Goal: Transaction & Acquisition: Register for event/course

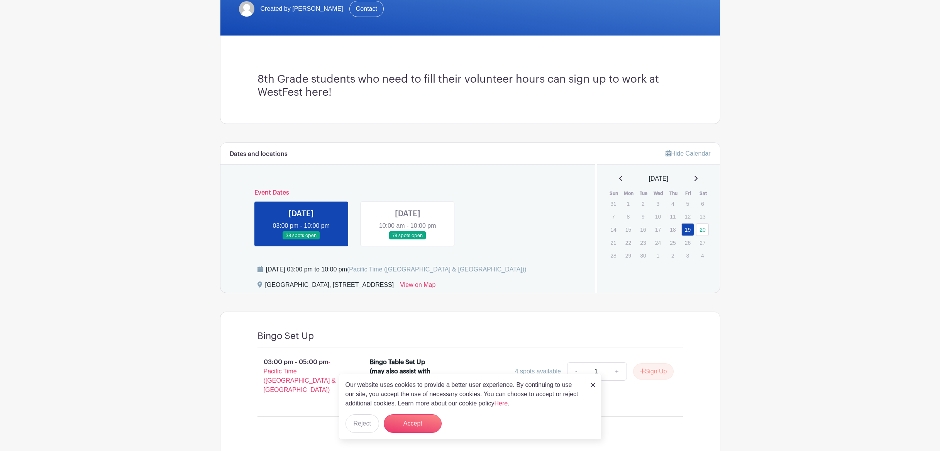
scroll to position [225, 0]
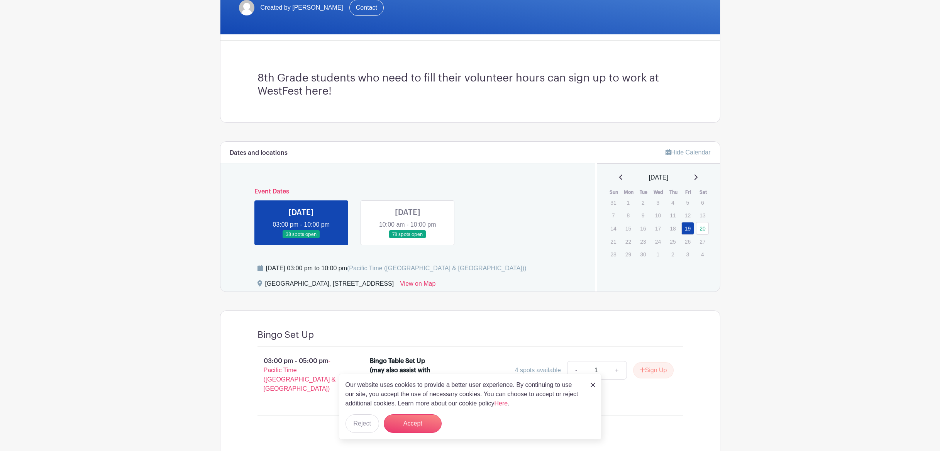
click at [408, 239] on link at bounding box center [408, 239] width 0 height 0
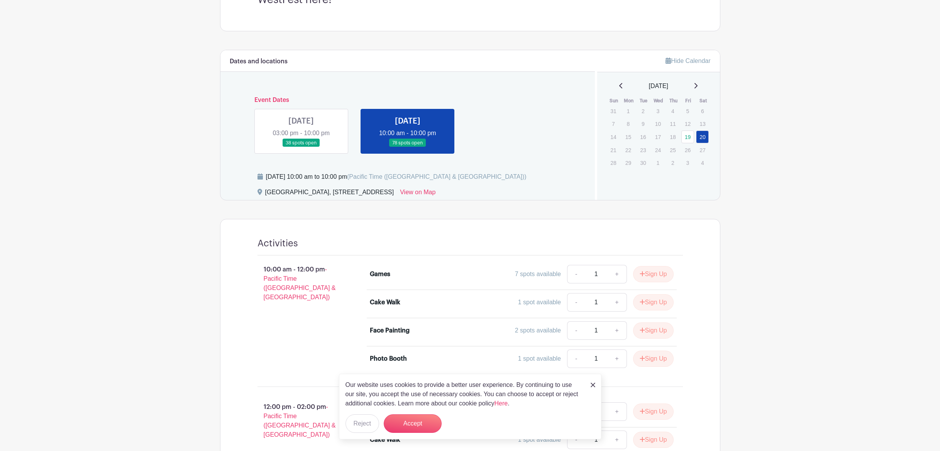
scroll to position [347, 0]
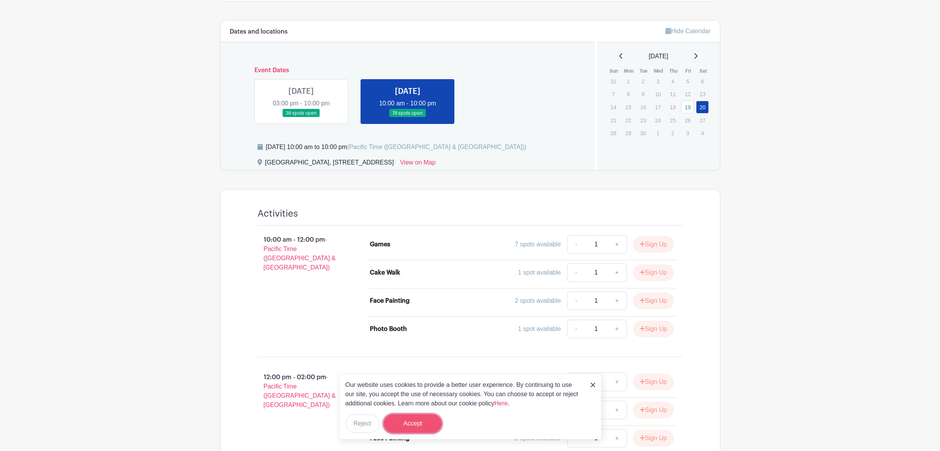
click at [425, 426] on button "Accept" at bounding box center [413, 423] width 58 height 19
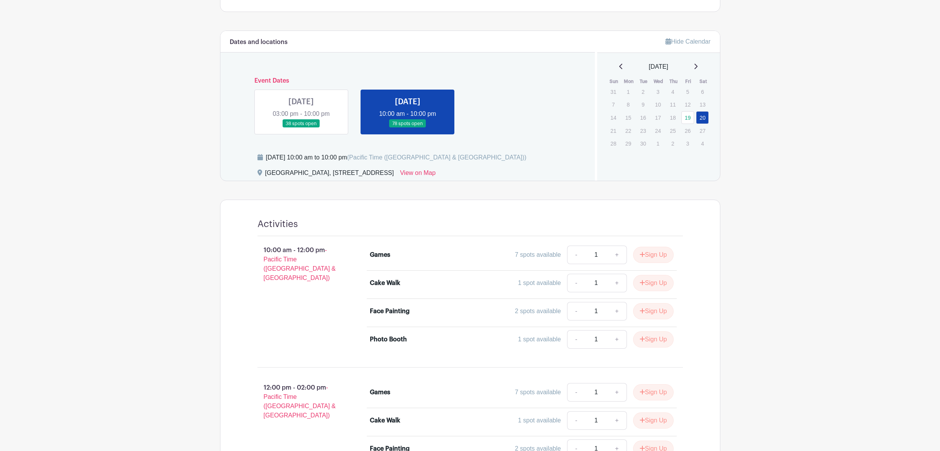
scroll to position [372, 0]
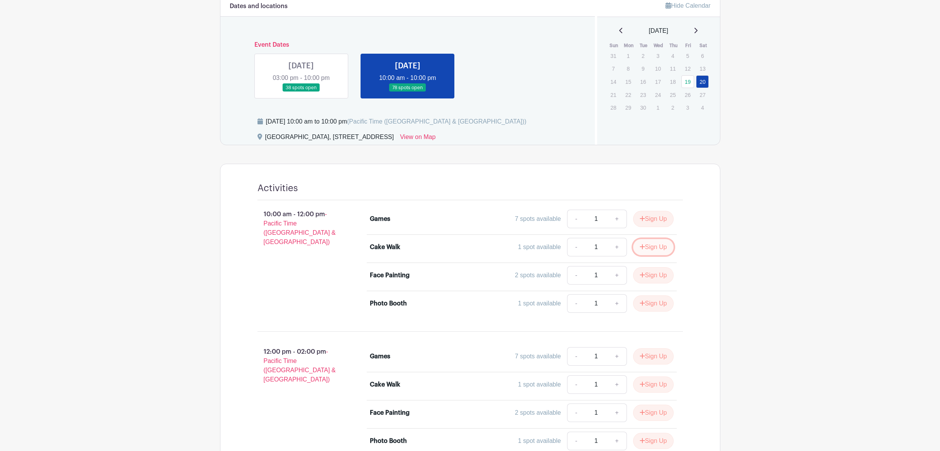
click at [659, 239] on button "Sign Up" at bounding box center [653, 247] width 41 height 16
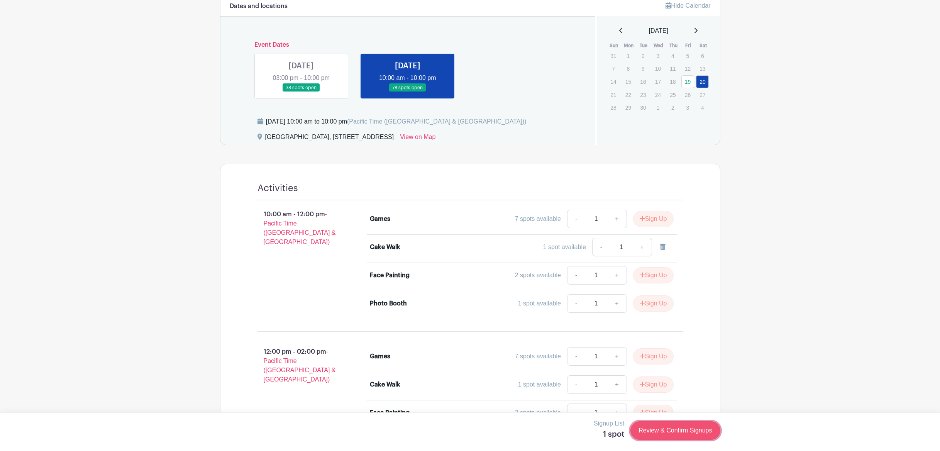
click at [675, 437] on link "Review & Confirm Signups" at bounding box center [675, 430] width 90 height 19
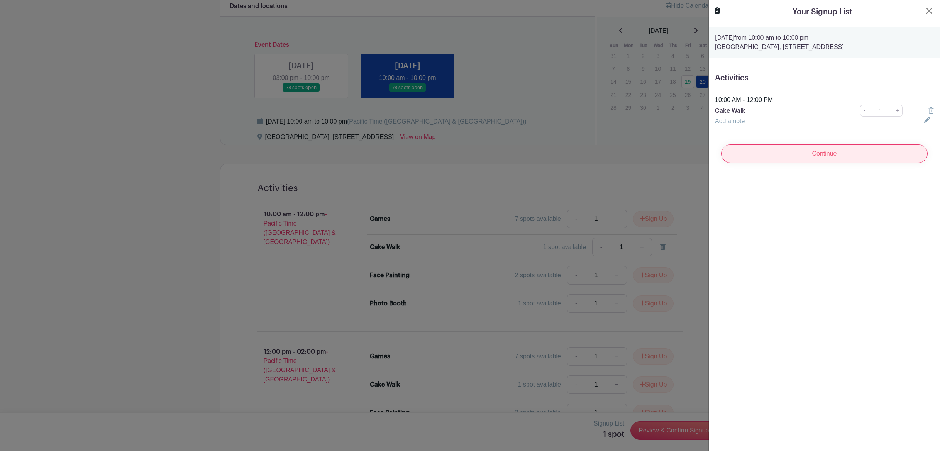
click at [822, 155] on input "Continue" at bounding box center [824, 153] width 206 height 19
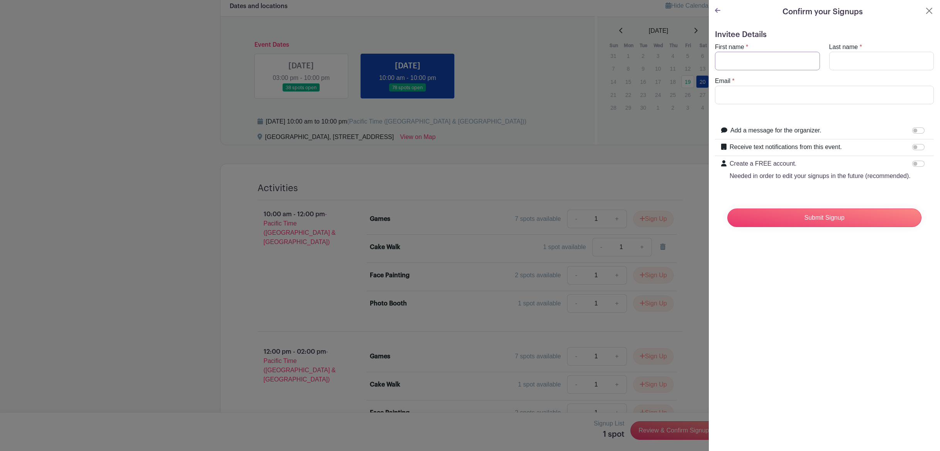
click at [759, 61] on input "First name" at bounding box center [767, 61] width 105 height 19
type input "[PERSON_NAME]"
type input "[PERSON_NAME][EMAIL_ADDRESS][PERSON_NAME][DOMAIN_NAME]"
click at [831, 222] on input "Submit Signup" at bounding box center [824, 217] width 194 height 19
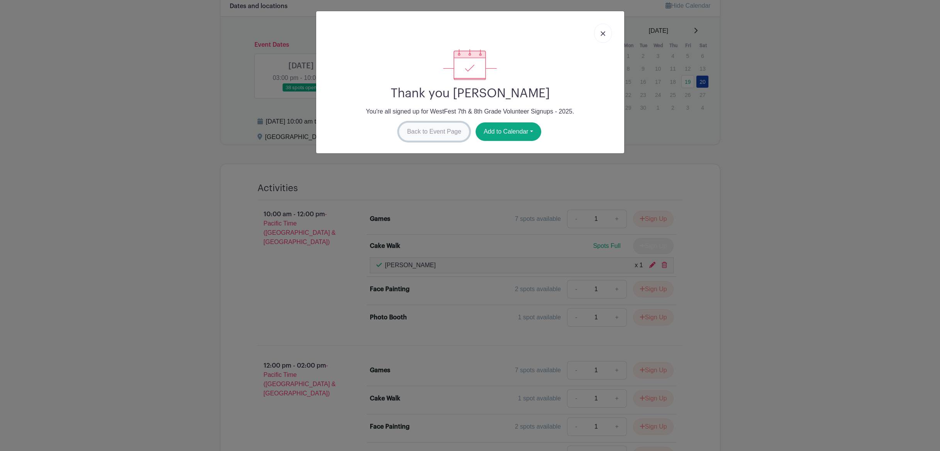
click at [447, 131] on link "Back to Event Page" at bounding box center [434, 131] width 71 height 19
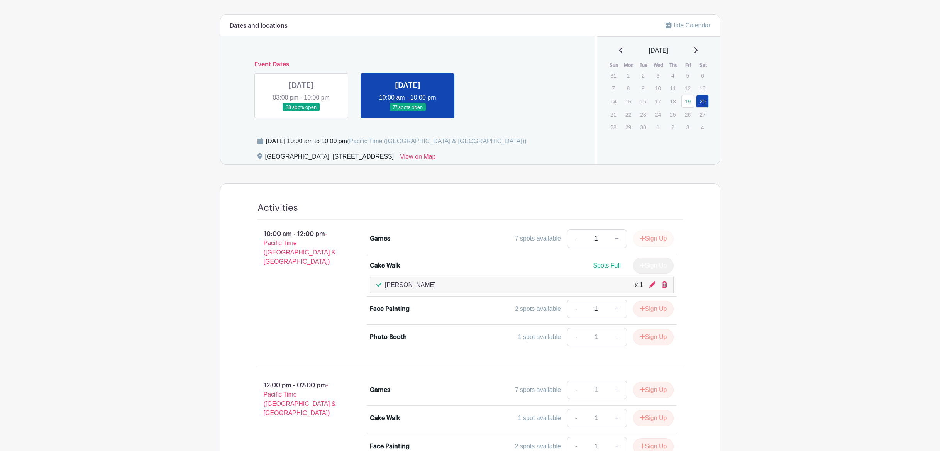
scroll to position [353, 0]
click at [650, 230] on button "Sign Up" at bounding box center [653, 238] width 41 height 16
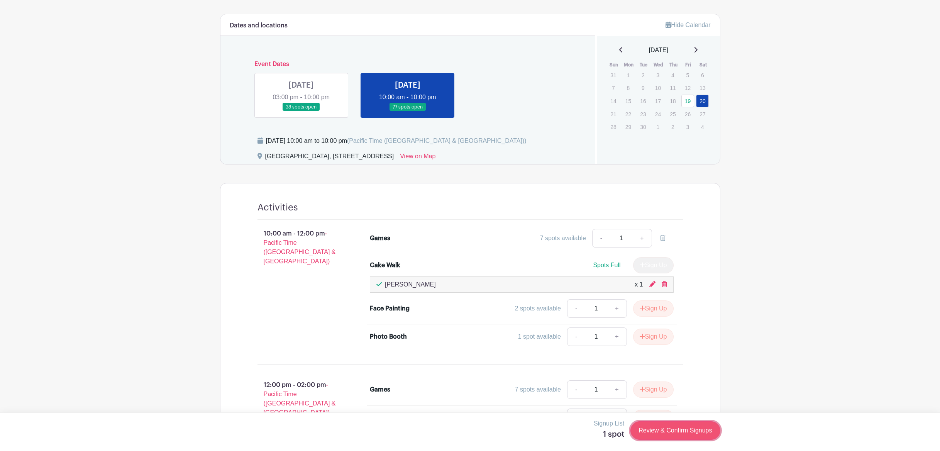
click at [674, 431] on link "Review & Confirm Signups" at bounding box center [675, 430] width 90 height 19
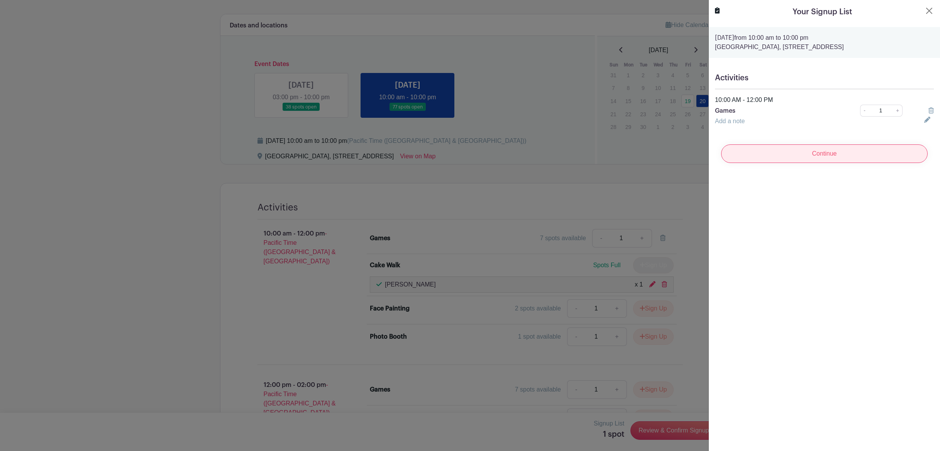
click at [827, 151] on input "Continue" at bounding box center [824, 153] width 206 height 19
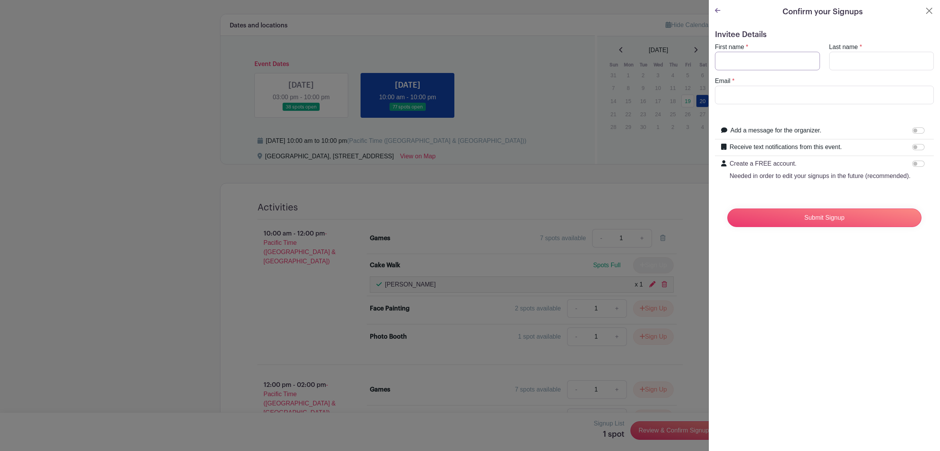
click at [763, 64] on input "First name" at bounding box center [767, 61] width 105 height 19
type input "[PERSON_NAME]"
click at [727, 96] on input "Email" at bounding box center [824, 95] width 219 height 19
type input "[PERSON_NAME][EMAIL_ADDRESS][PERSON_NAME][DOMAIN_NAME]"
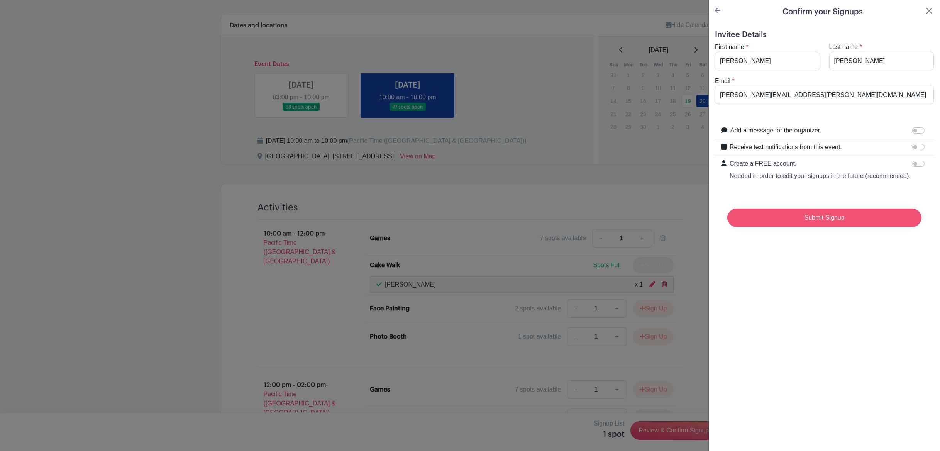
click at [814, 223] on input "Submit Signup" at bounding box center [824, 217] width 194 height 19
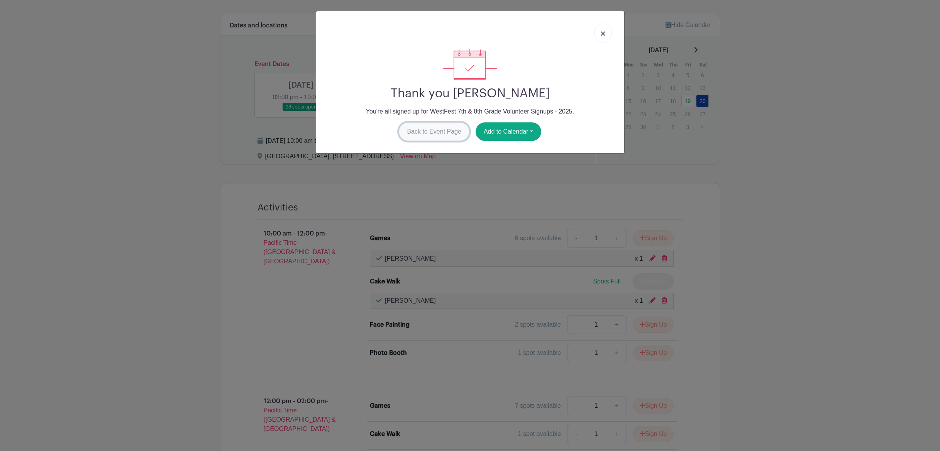
click at [418, 132] on link "Back to Event Page" at bounding box center [434, 131] width 71 height 19
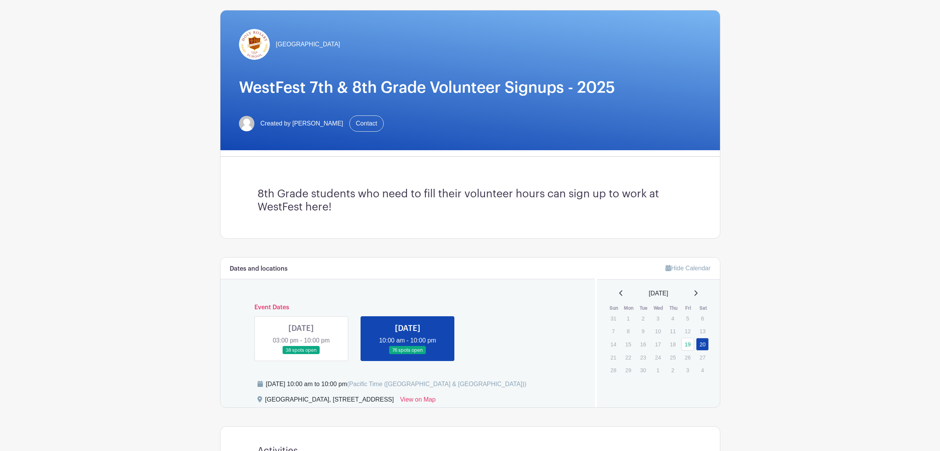
scroll to position [0, 0]
